Goal: Task Accomplishment & Management: Complete application form

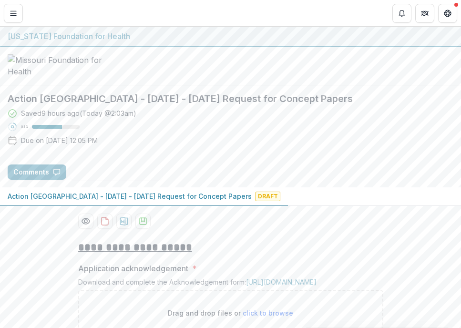
scroll to position [341, 0]
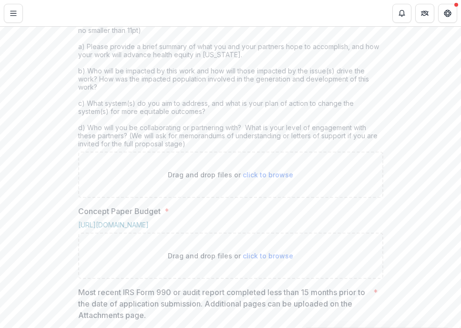
click at [413, 147] on div "**********" at bounding box center [230, 220] width 461 height 656
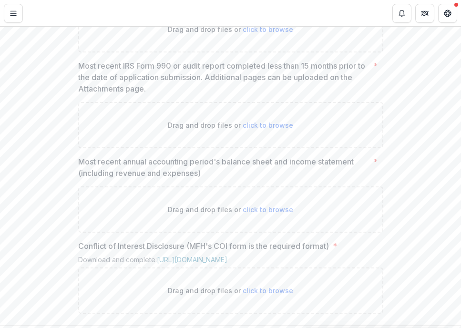
scroll to position [684, 0]
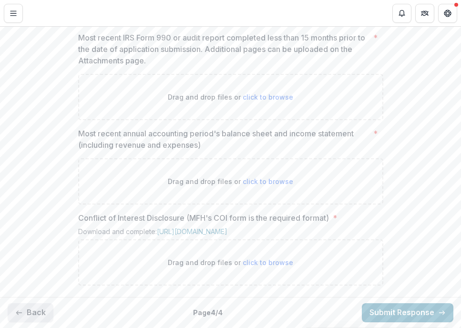
click at [32, 317] on button "Back" at bounding box center [31, 312] width 46 height 19
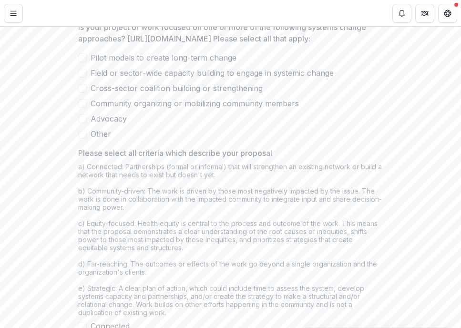
click at [81, 62] on span at bounding box center [82, 57] width 9 height 9
click at [81, 77] on span at bounding box center [82, 73] width 9 height 9
click at [79, 94] on label "Cross-sector coalition building or strengthening" at bounding box center [230, 88] width 305 height 11
click at [80, 109] on label "Community organizing or mobilizing community members" at bounding box center [230, 103] width 305 height 11
click at [80, 123] on span at bounding box center [82, 118] width 9 height 9
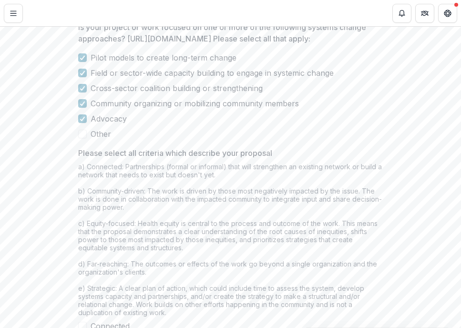
click at [82, 138] on span at bounding box center [82, 134] width 9 height 9
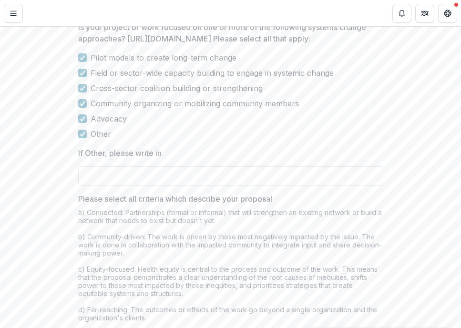
click at [94, 186] on input "If Other, please write in" at bounding box center [230, 175] width 305 height 19
paste input "**********"
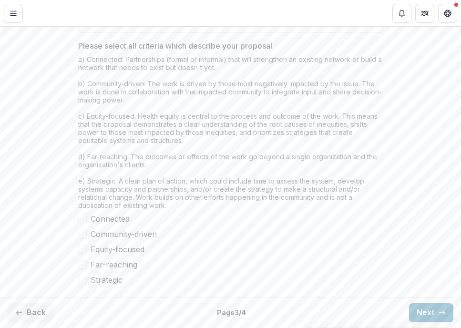
scroll to position [921, 0]
type input "**********"
click at [85, 218] on span at bounding box center [82, 219] width 9 height 9
click at [83, 235] on span at bounding box center [82, 234] width 9 height 9
click at [81, 252] on span at bounding box center [82, 249] width 9 height 9
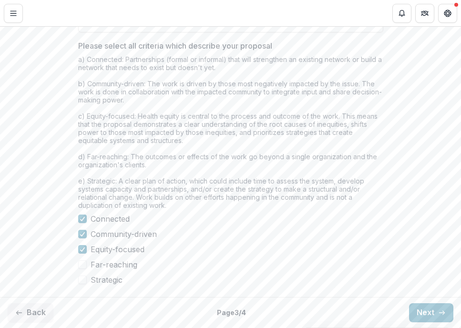
click at [83, 264] on span at bounding box center [82, 264] width 9 height 9
click at [83, 276] on span at bounding box center [82, 280] width 9 height 9
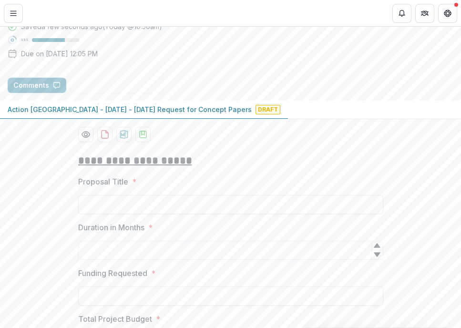
scroll to position [96, 0]
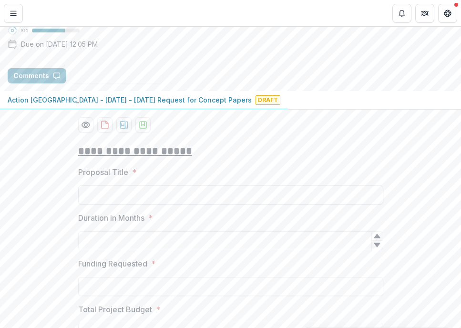
click at [102, 205] on input "Proposal Title *" at bounding box center [230, 195] width 305 height 19
paste input "**********"
type input "**********"
click at [375, 249] on icon at bounding box center [377, 245] width 8 height 8
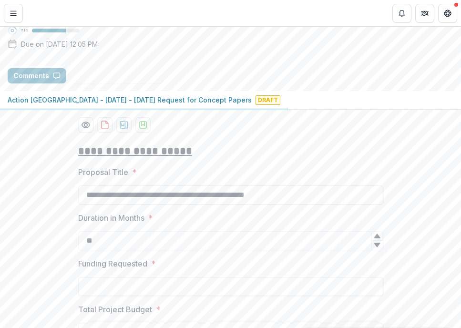
type input "*"
click at [378, 240] on icon at bounding box center [377, 236] width 8 height 8
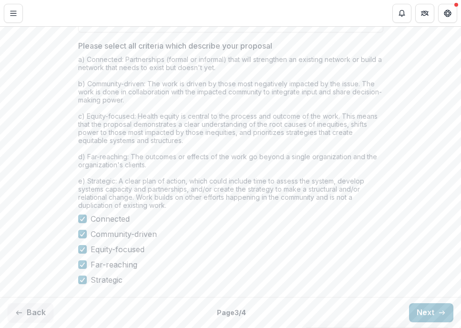
scroll to position [922, 0]
click at [39, 312] on button "Back" at bounding box center [31, 312] width 46 height 19
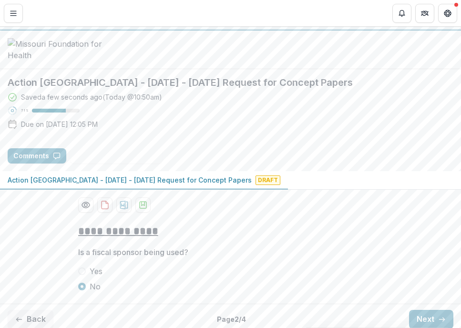
scroll to position [95, 0]
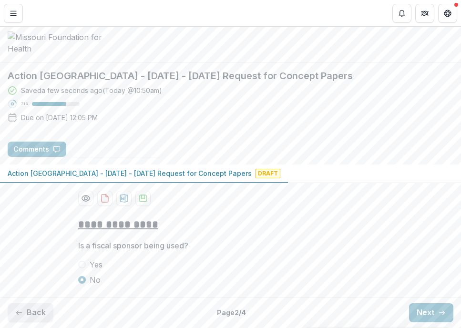
click at [35, 319] on button "Back" at bounding box center [31, 312] width 46 height 19
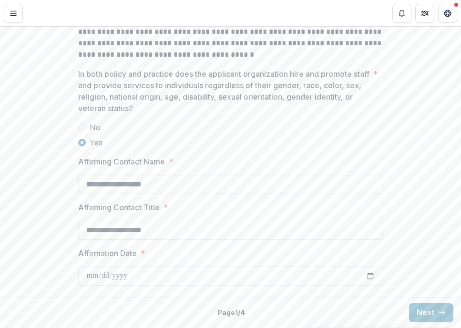
scroll to position [1564, 0]
click at [429, 311] on button "Next" at bounding box center [431, 312] width 44 height 19
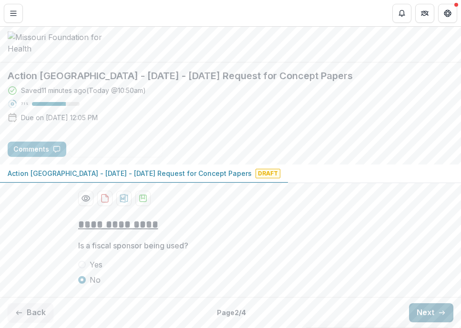
click at [429, 312] on button "Next" at bounding box center [431, 312] width 44 height 19
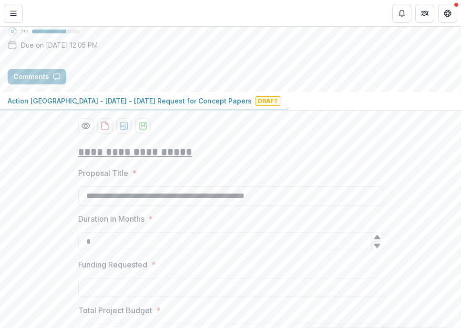
scroll to position [922, 0]
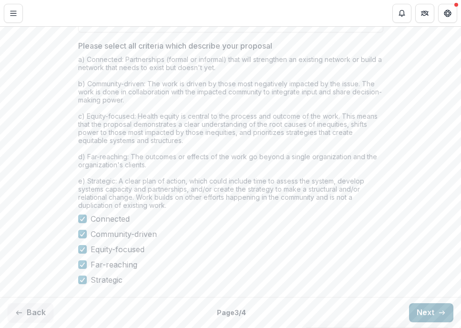
click at [429, 312] on button "Next" at bounding box center [431, 312] width 44 height 19
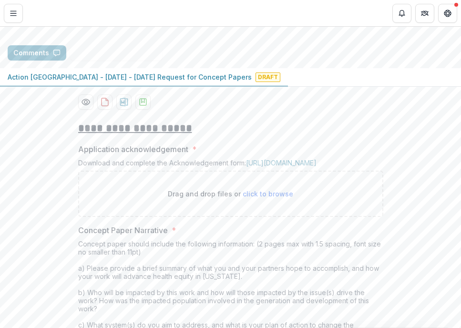
scroll to position [119, 0]
